Goal: Navigation & Orientation: Find specific page/section

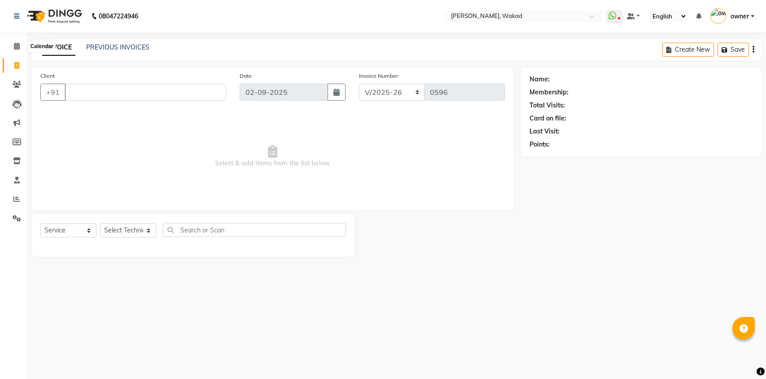
click at [12, 43] on span at bounding box center [17, 46] width 16 height 10
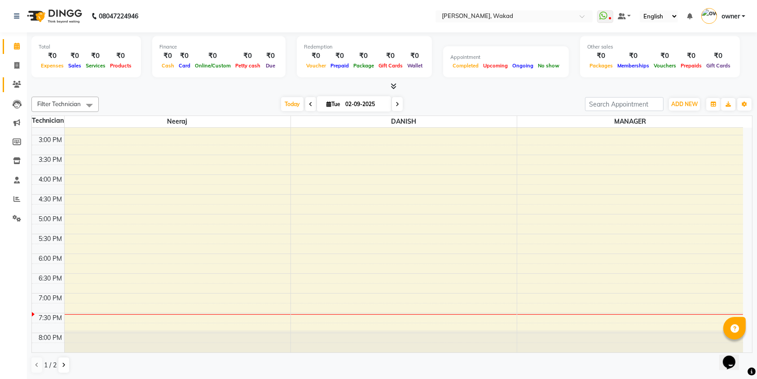
click at [16, 81] on icon at bounding box center [17, 84] width 9 height 7
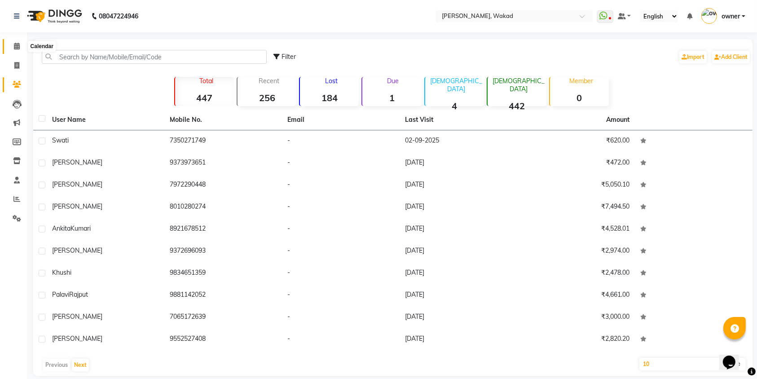
click at [16, 48] on icon at bounding box center [17, 46] width 6 height 7
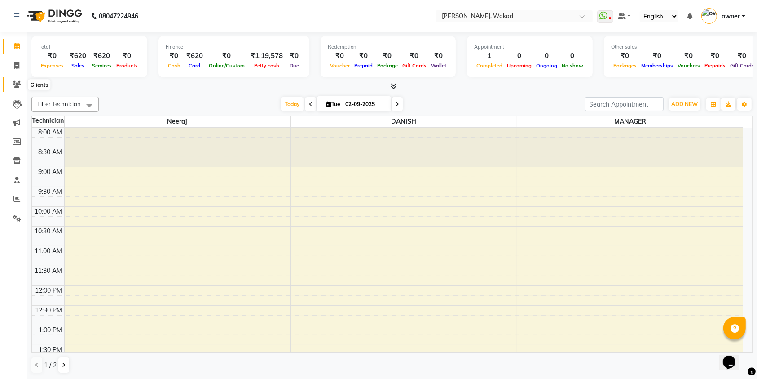
click at [14, 88] on icon at bounding box center [17, 84] width 9 height 7
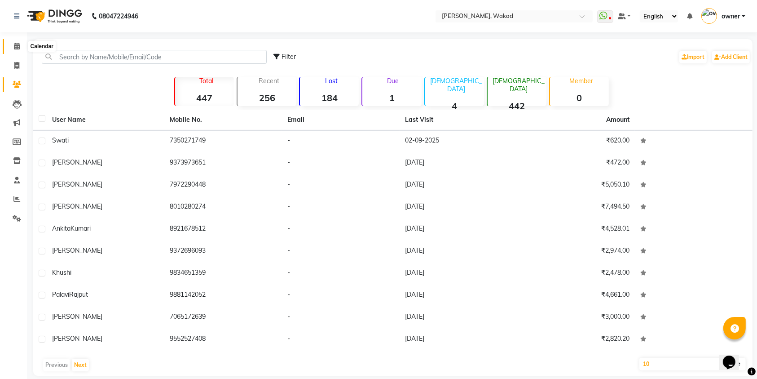
click at [9, 49] on span at bounding box center [17, 46] width 16 height 10
